Goal: Task Accomplishment & Management: Manage account settings

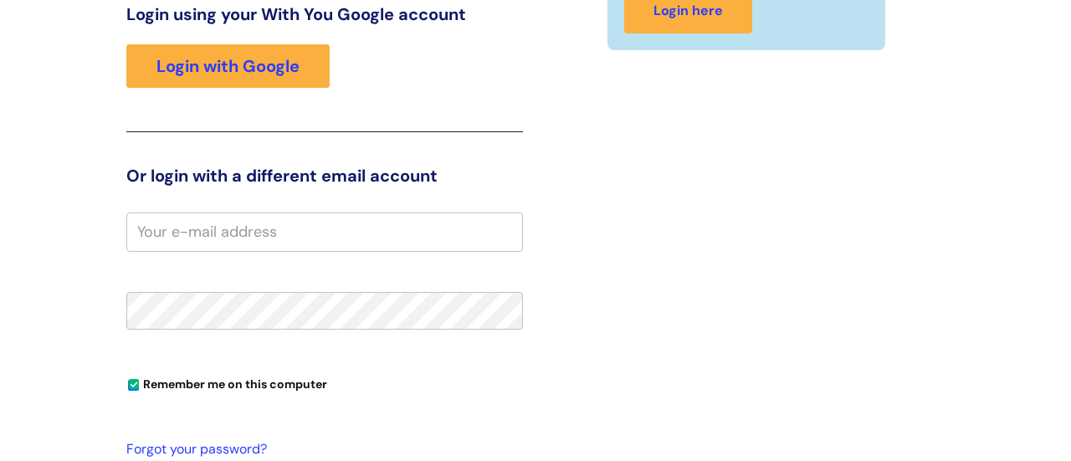
scroll to position [254, 0]
click at [680, 14] on link "Login here" at bounding box center [688, 11] width 128 height 44
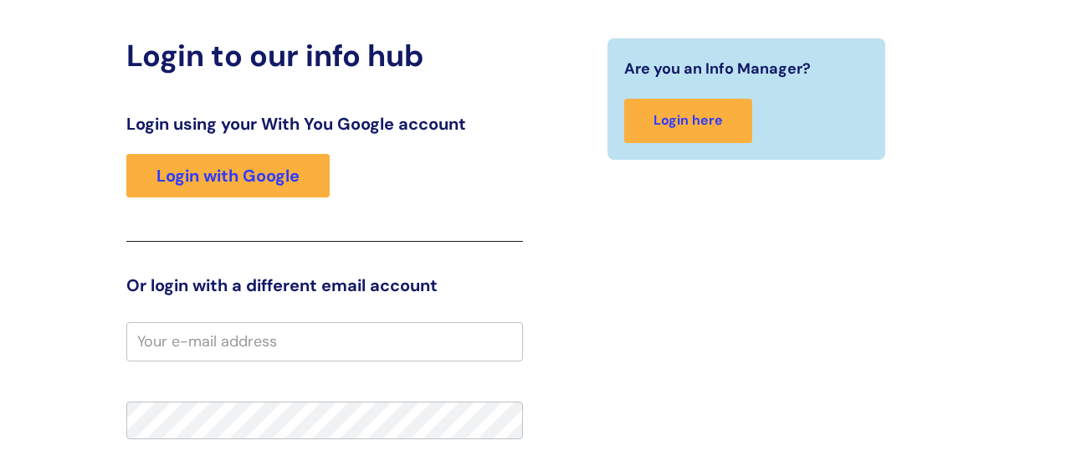
scroll to position [134, 0]
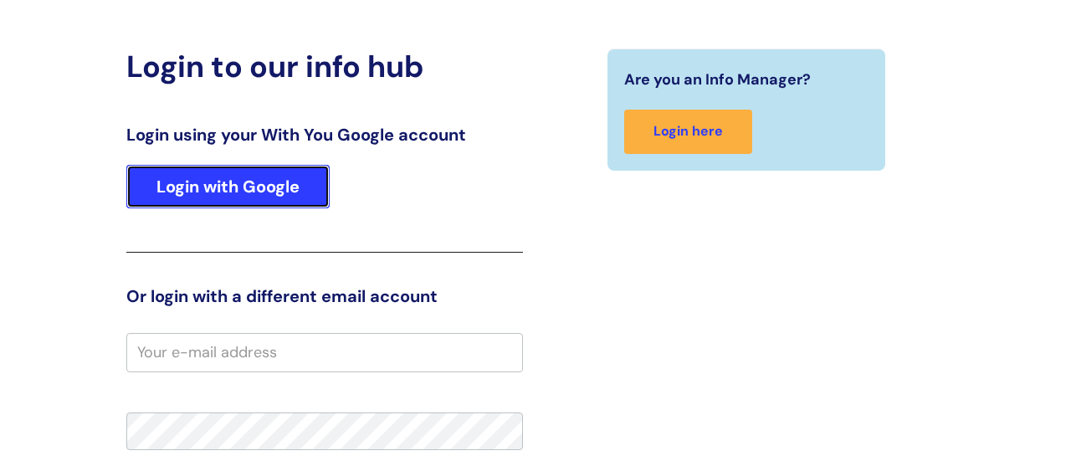
click at [240, 189] on link "Login with Google" at bounding box center [227, 187] width 203 height 44
